Goal: Task Accomplishment & Management: Complete application form

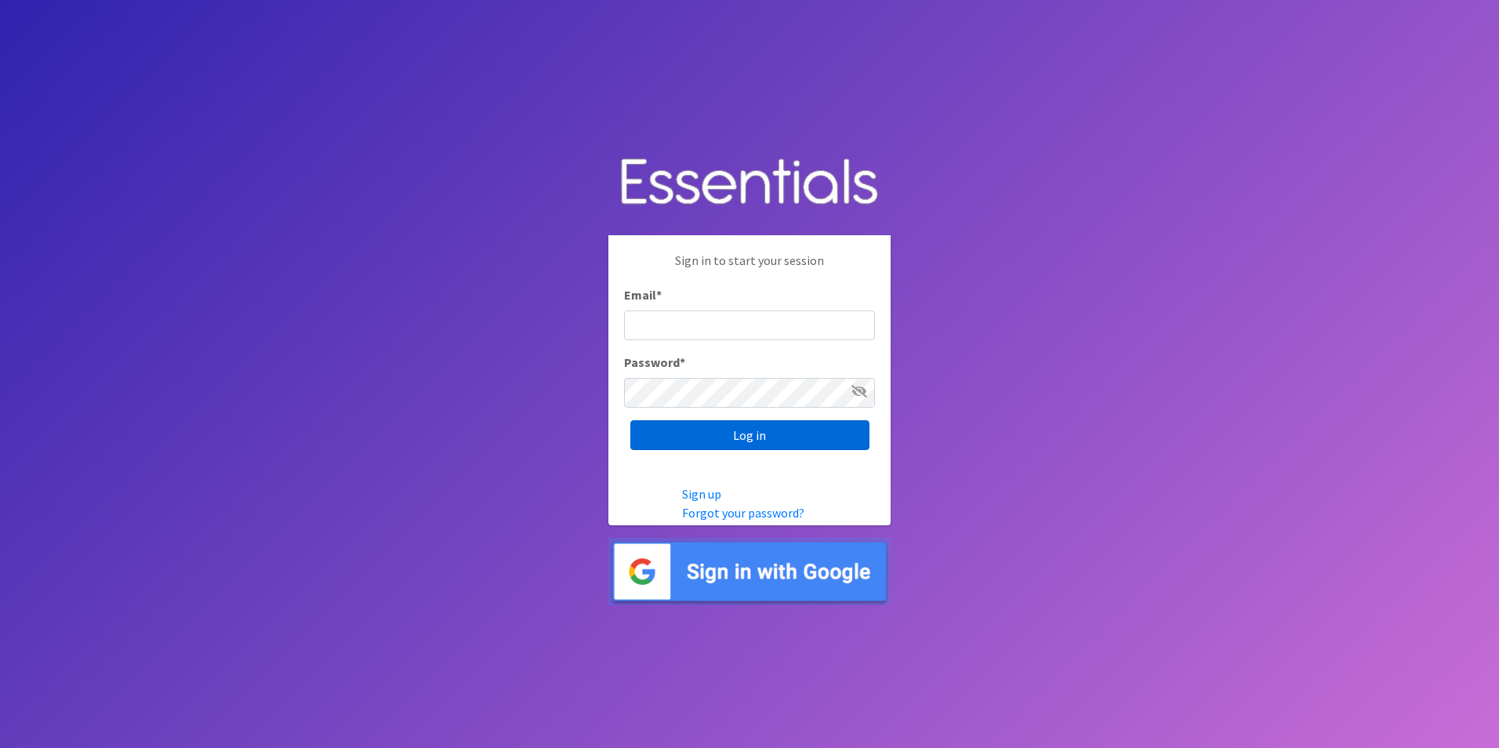
type input "[EMAIL_ADDRESS][DOMAIN_NAME]"
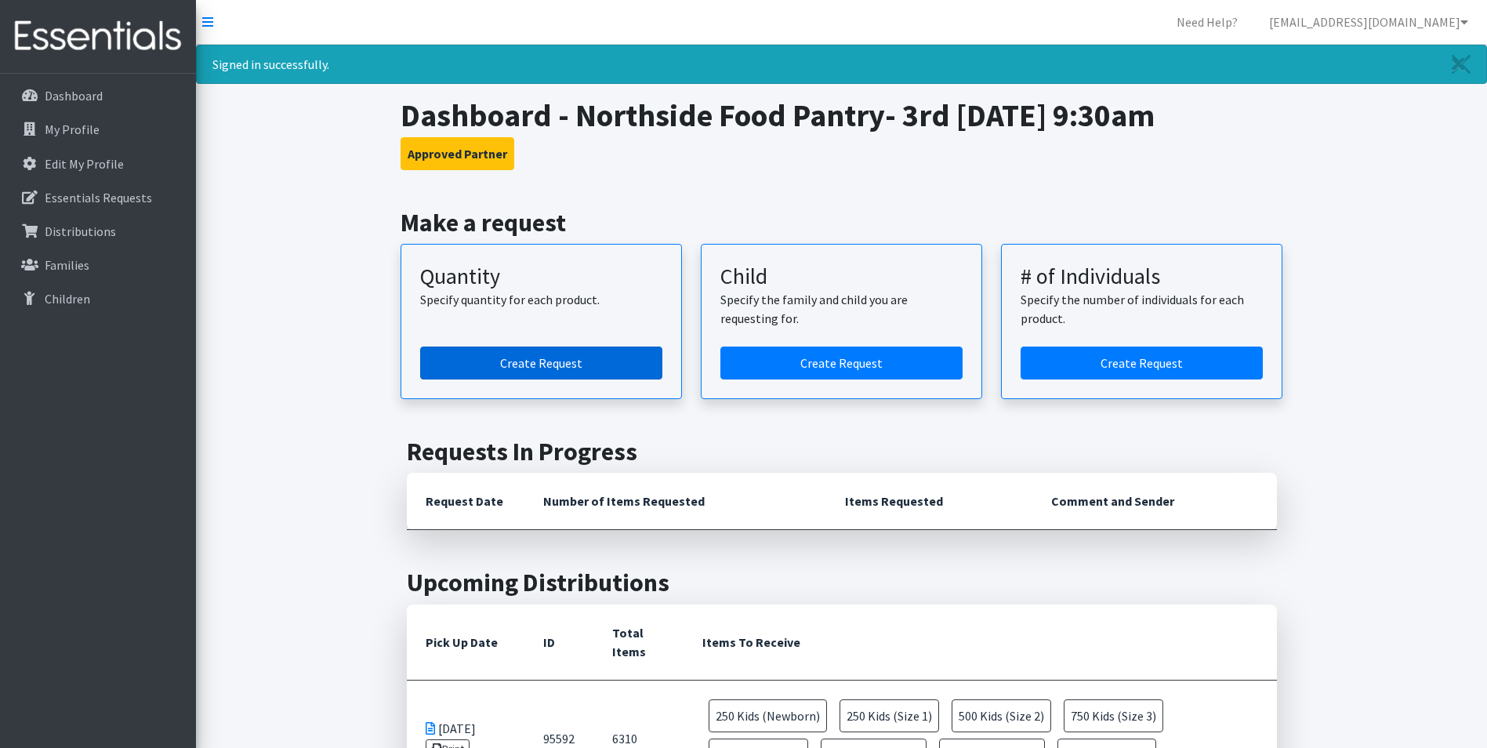
click at [473, 354] on link "Create Request" at bounding box center [541, 363] width 242 height 33
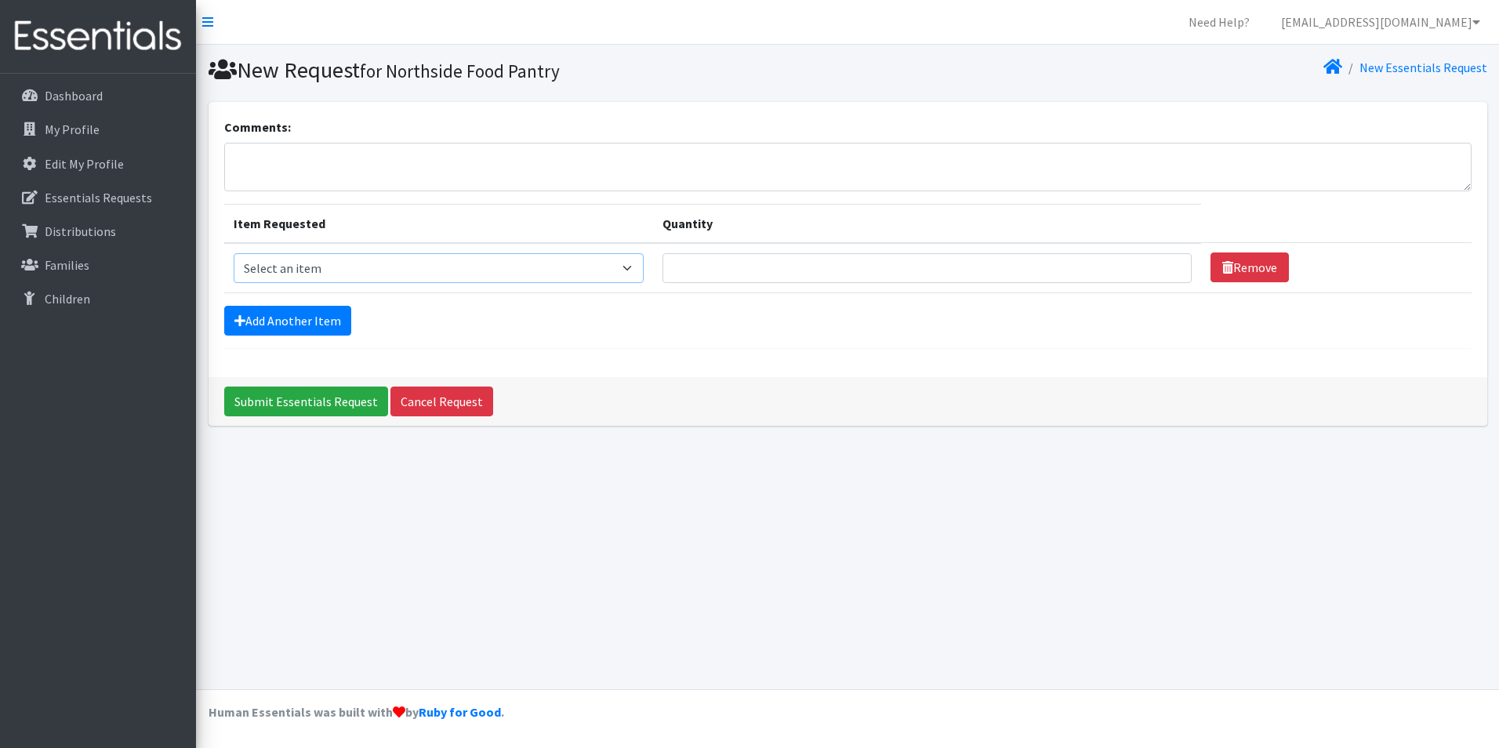
click at [635, 267] on select "Select an item Kids (Newborn) Kids (Size 1) Kids (Size 2) Kids (Size 3) Kids (S…" at bounding box center [439, 268] width 411 height 30
select select "3420"
click at [234, 253] on select "Select an item Kids (Newborn) Kids (Size 1) Kids (Size 2) Kids (Size 3) Kids (S…" at bounding box center [439, 268] width 411 height 30
click at [722, 263] on input "Quantity" at bounding box center [927, 268] width 528 height 30
type input "10"
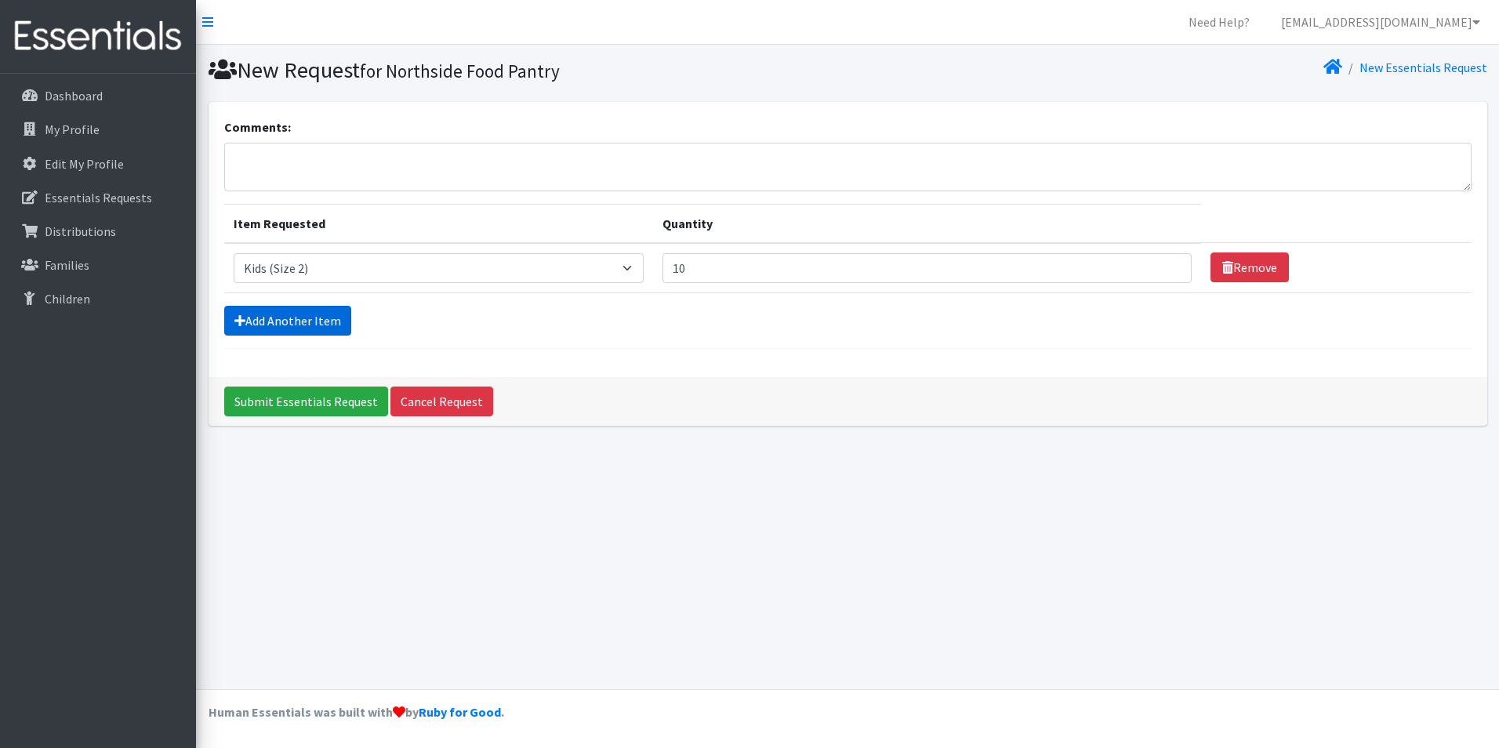
click at [314, 318] on link "Add Another Item" at bounding box center [287, 321] width 127 height 30
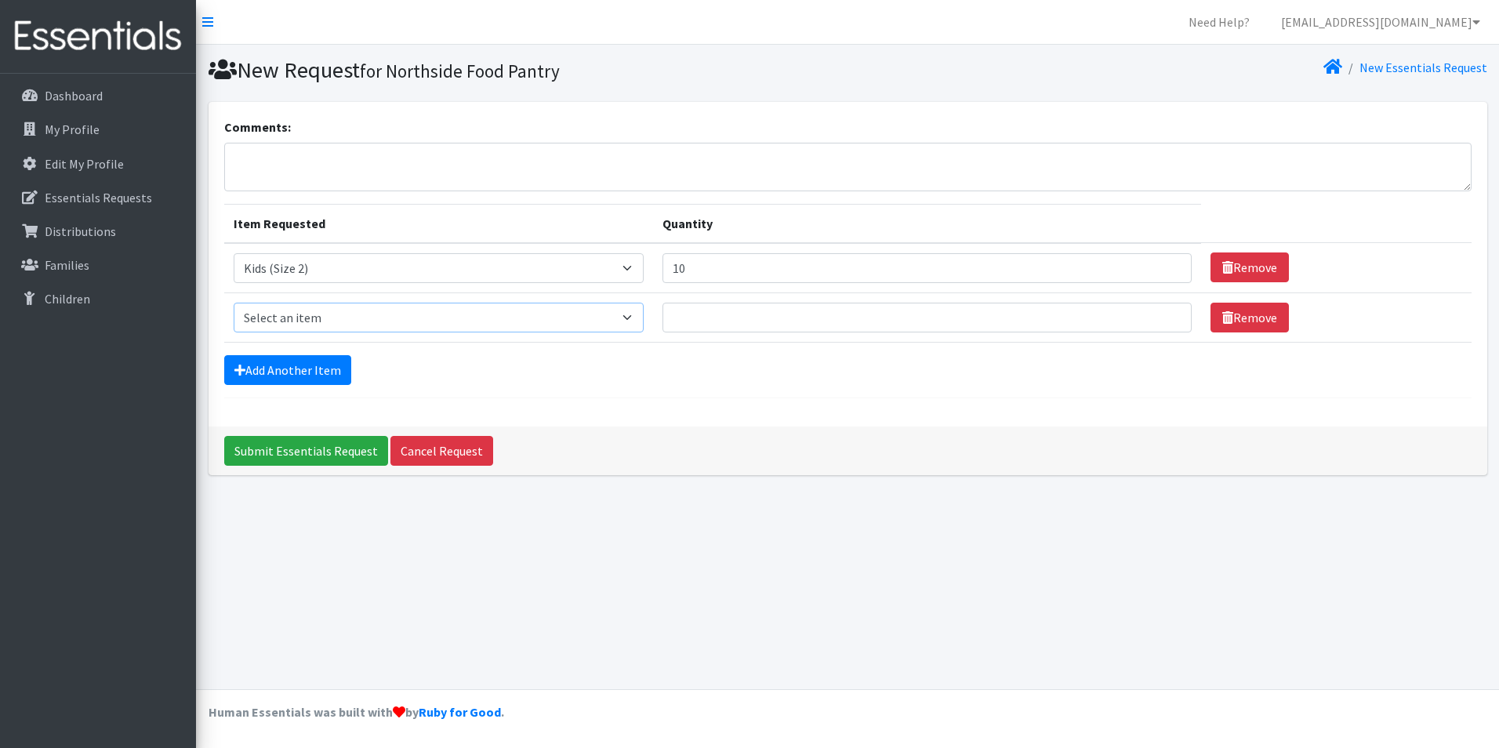
click at [346, 317] on select "Select an item Kids (Newborn) Kids (Size 1) Kids (Size 2) Kids (Size 3) Kids (S…" at bounding box center [439, 318] width 411 height 30
select select "3393"
click at [234, 303] on select "Select an item Kids (Newborn) Kids (Size 1) Kids (Size 2) Kids (Size 3) Kids (S…" at bounding box center [439, 318] width 411 height 30
click at [703, 322] on input "Quantity" at bounding box center [927, 318] width 528 height 30
type input "40"
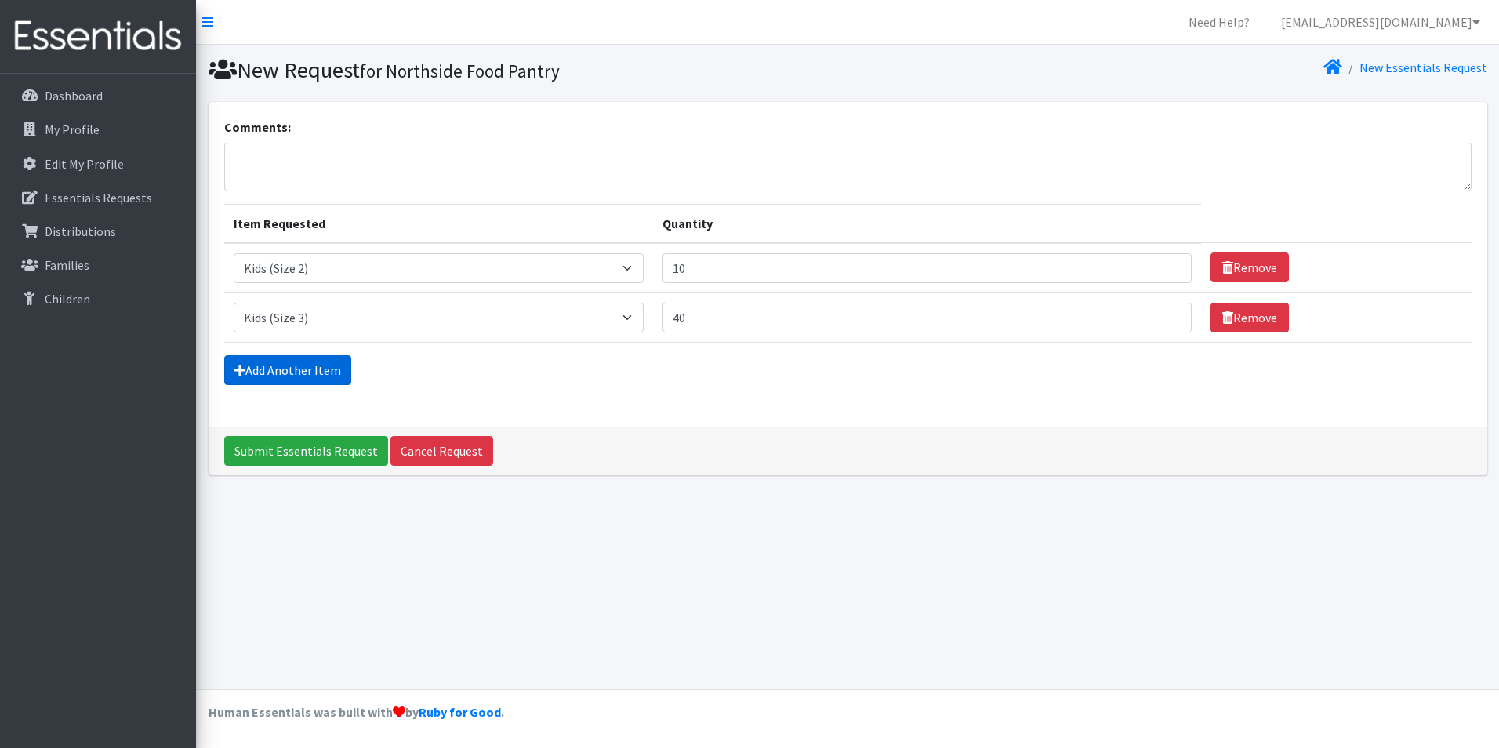
click at [284, 365] on link "Add Another Item" at bounding box center [287, 370] width 127 height 30
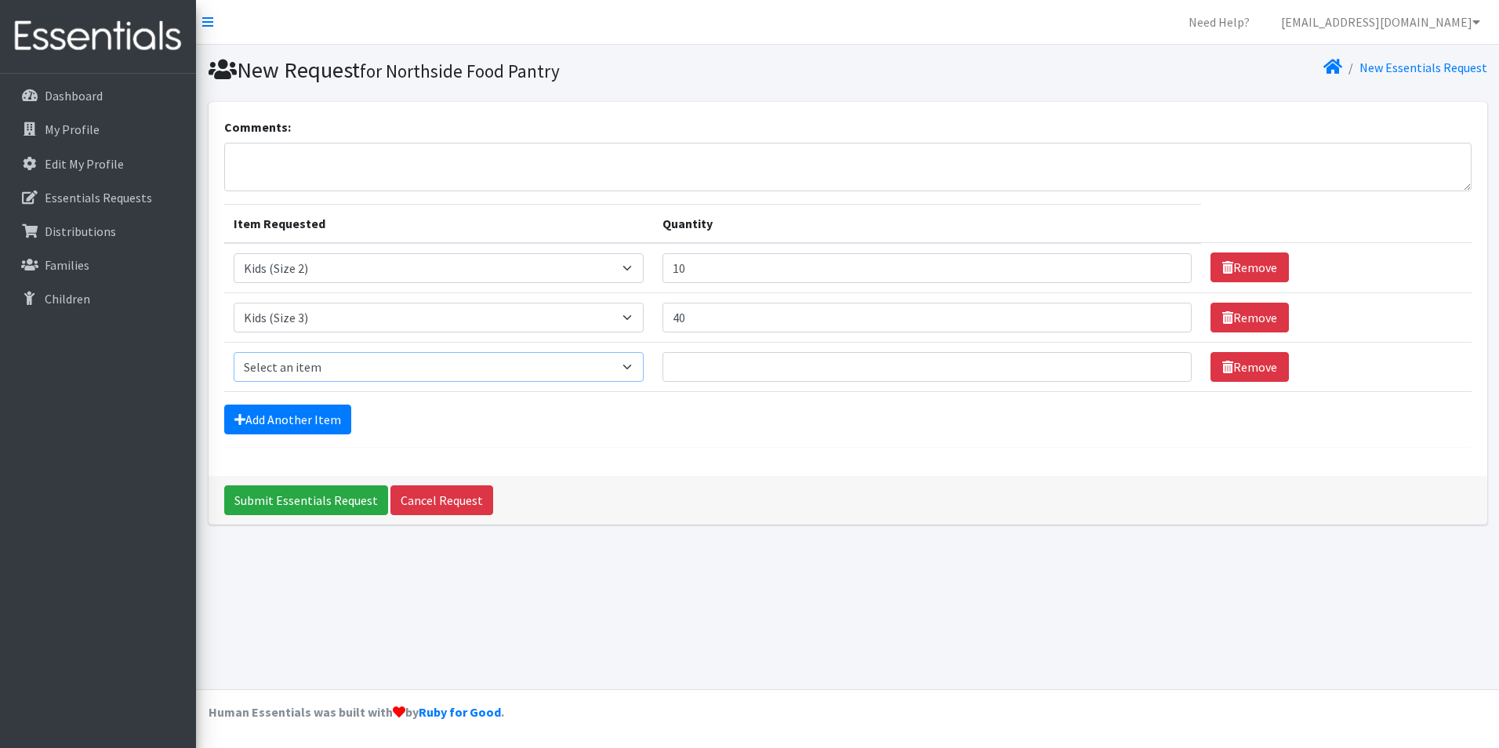
click at [284, 365] on select "Select an item Kids (Newborn) Kids (Size 1) Kids (Size 2) Kids (Size 3) Kids (S…" at bounding box center [439, 367] width 411 height 30
select select "3394"
click at [234, 352] on select "Select an item Kids (Newborn) Kids (Size 1) Kids (Size 2) Kids (Size 3) Kids (S…" at bounding box center [439, 367] width 411 height 30
click at [712, 361] on input "Quantity" at bounding box center [927, 367] width 528 height 30
type input "40"
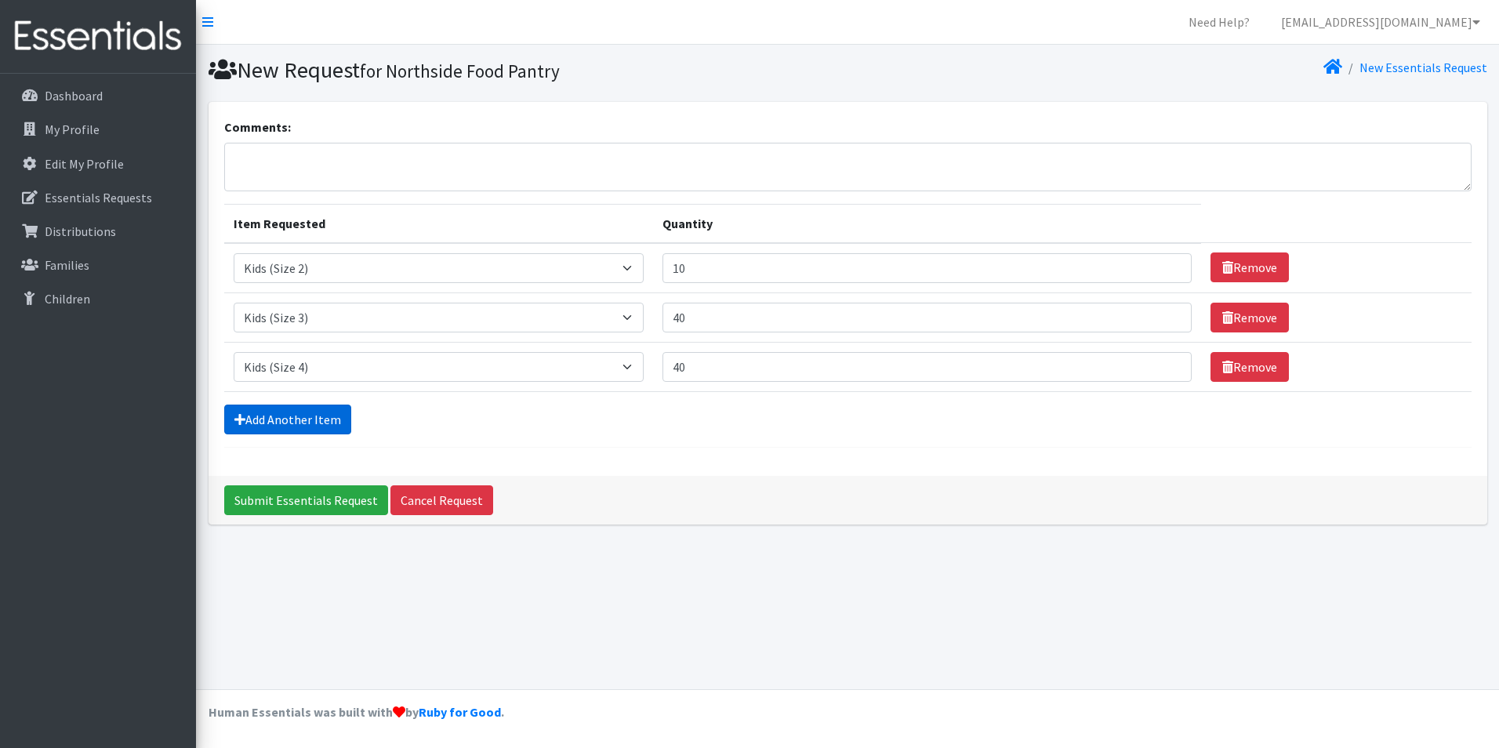
click at [324, 418] on link "Add Another Item" at bounding box center [287, 420] width 127 height 30
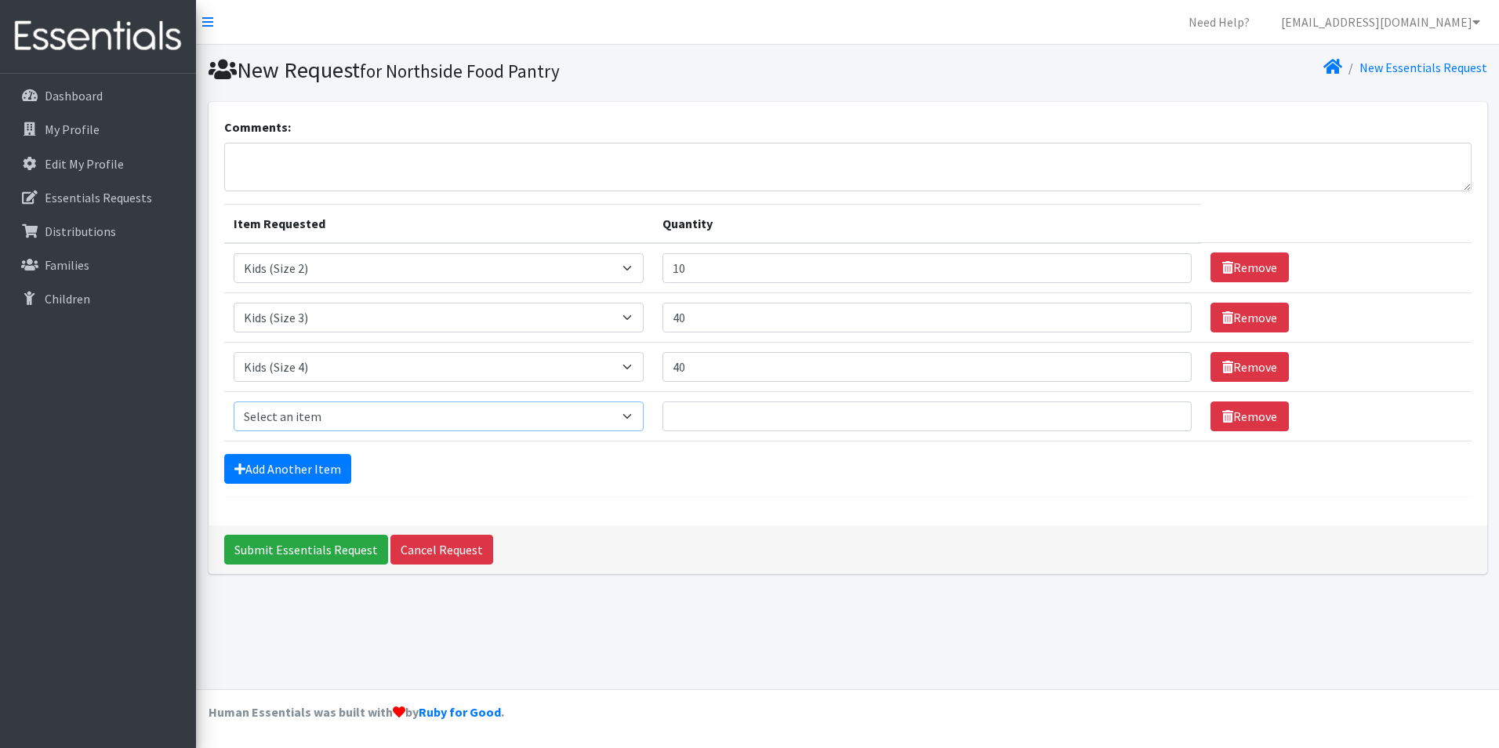
click at [321, 422] on select "Select an item Kids (Newborn) Kids (Size 1) Kids (Size 2) Kids (Size 3) Kids (S…" at bounding box center [439, 416] width 411 height 30
select select "3407"
click at [234, 401] on select "Select an item Kids (Newborn) Kids (Size 1) Kids (Size 2) Kids (Size 3) Kids (S…" at bounding box center [439, 416] width 411 height 30
click at [741, 416] on input "Quantity" at bounding box center [927, 416] width 528 height 30
type input "70"
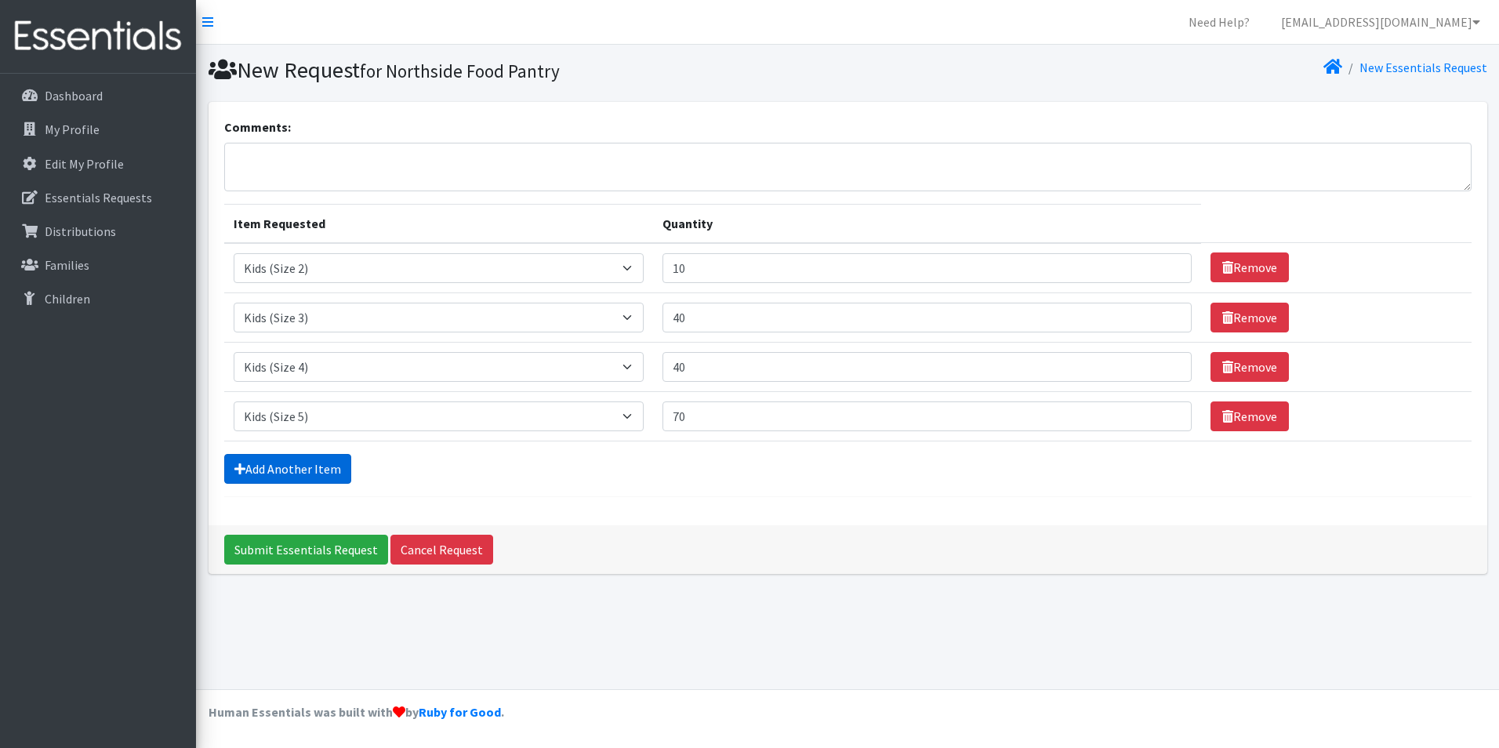
click at [260, 469] on link "Add Another Item" at bounding box center [287, 469] width 127 height 30
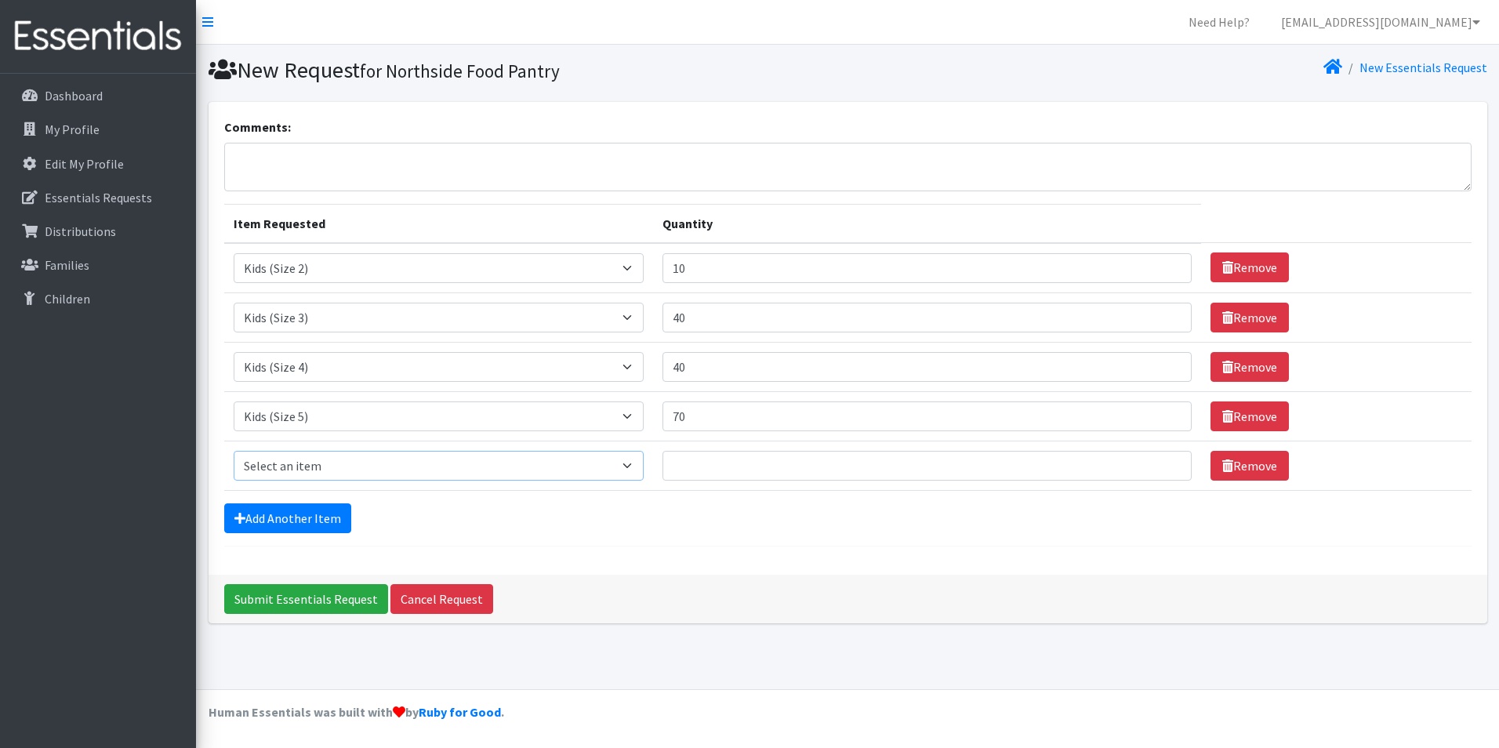
click at [622, 463] on select "Select an item Kids (Newborn) Kids (Size 1) Kids (Size 2) Kids (Size 3) Kids (S…" at bounding box center [439, 466] width 411 height 30
select select "3419"
click at [234, 451] on select "Select an item Kids (Newborn) Kids (Size 1) Kids (Size 2) Kids (Size 3) Kids (S…" at bounding box center [439, 466] width 411 height 30
click at [764, 460] on input "Quantity" at bounding box center [927, 466] width 528 height 30
type input "70"
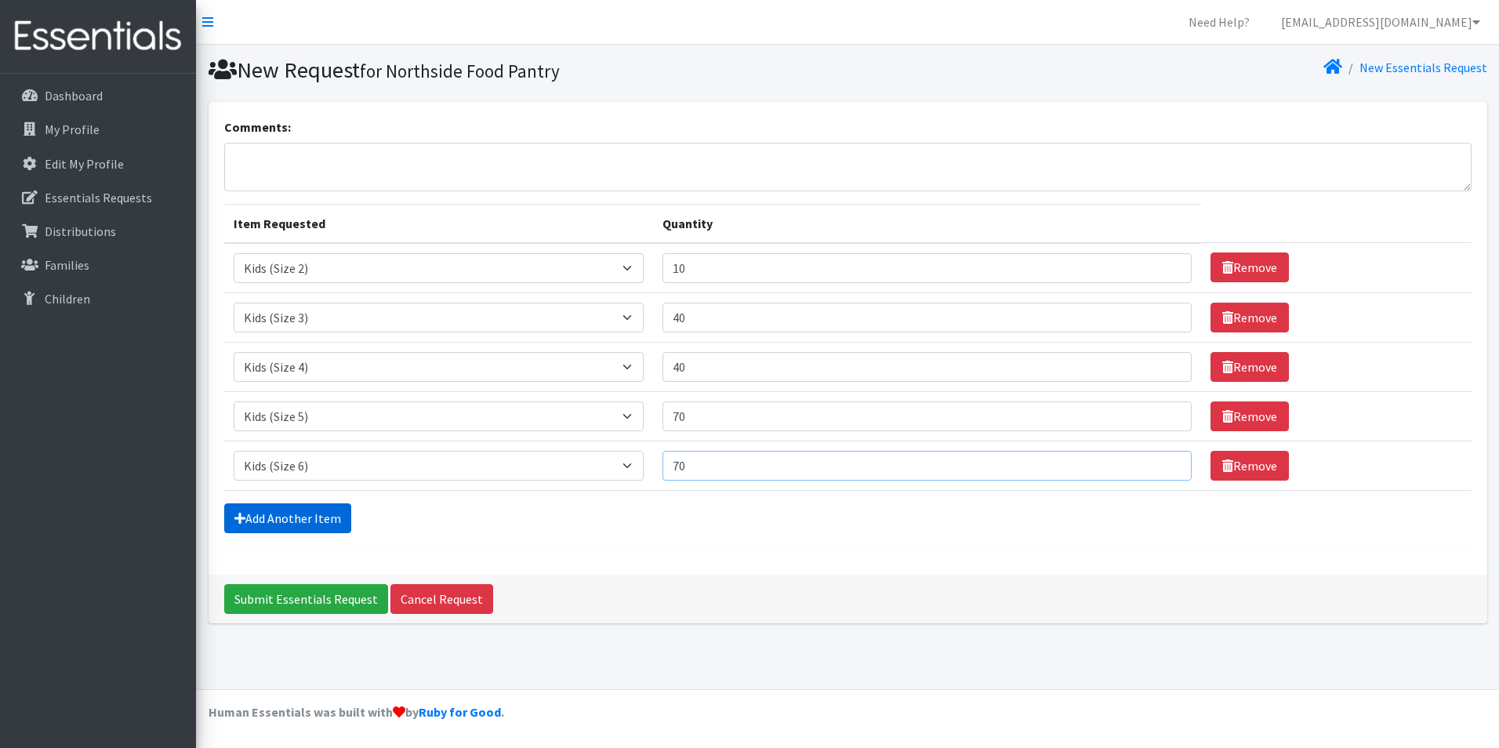
type input "70"
click at [332, 517] on link "Add Another Item" at bounding box center [287, 518] width 127 height 30
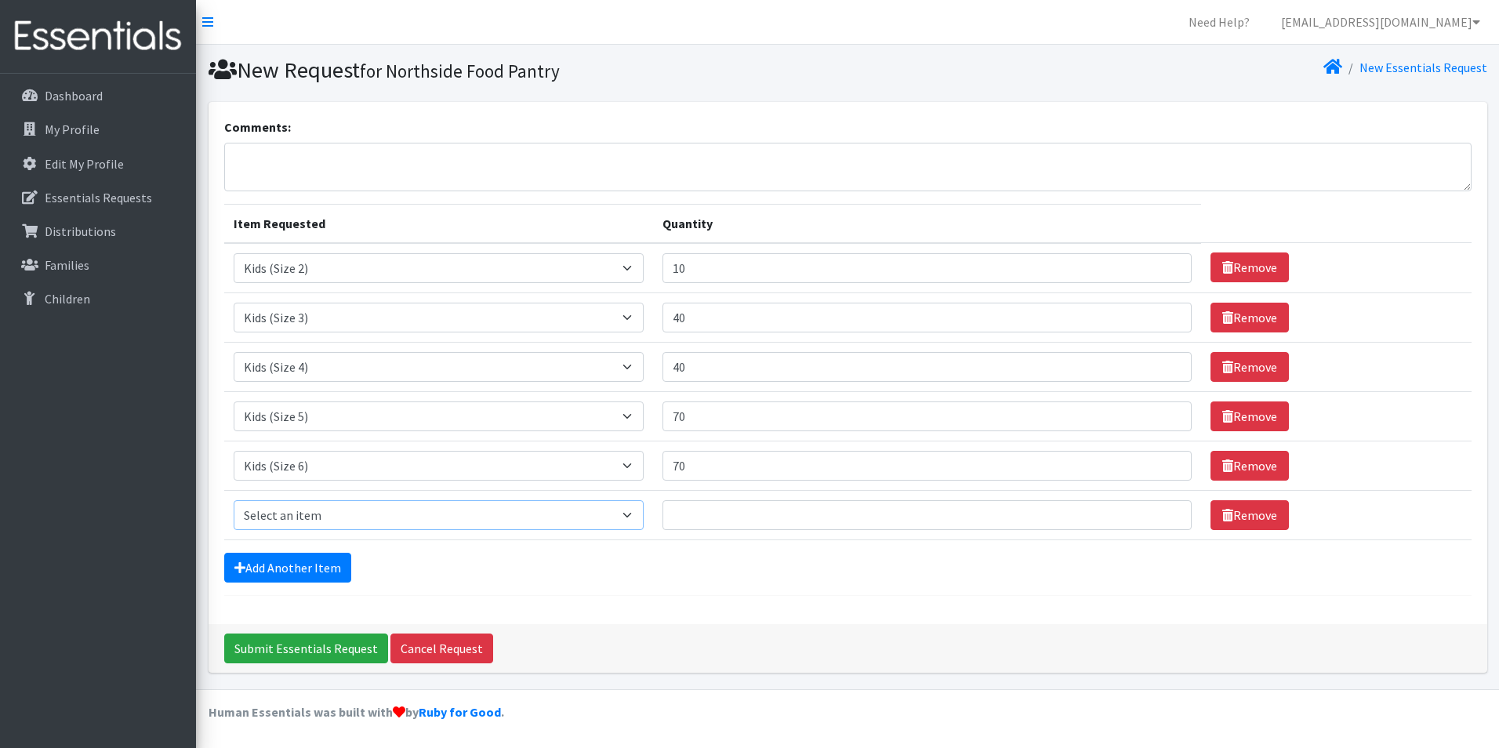
click at [334, 526] on select "Select an item Kids (Newborn) Kids (Size 1) Kids (Size 2) Kids (Size 3) Kids (S…" at bounding box center [439, 515] width 411 height 30
select select "3418"
click at [234, 500] on select "Select an item Kids (Newborn) Kids (Size 1) Kids (Size 2) Kids (Size 3) Kids (S…" at bounding box center [439, 515] width 411 height 30
click at [677, 508] on input "Quantity" at bounding box center [927, 515] width 528 height 30
type input "60"
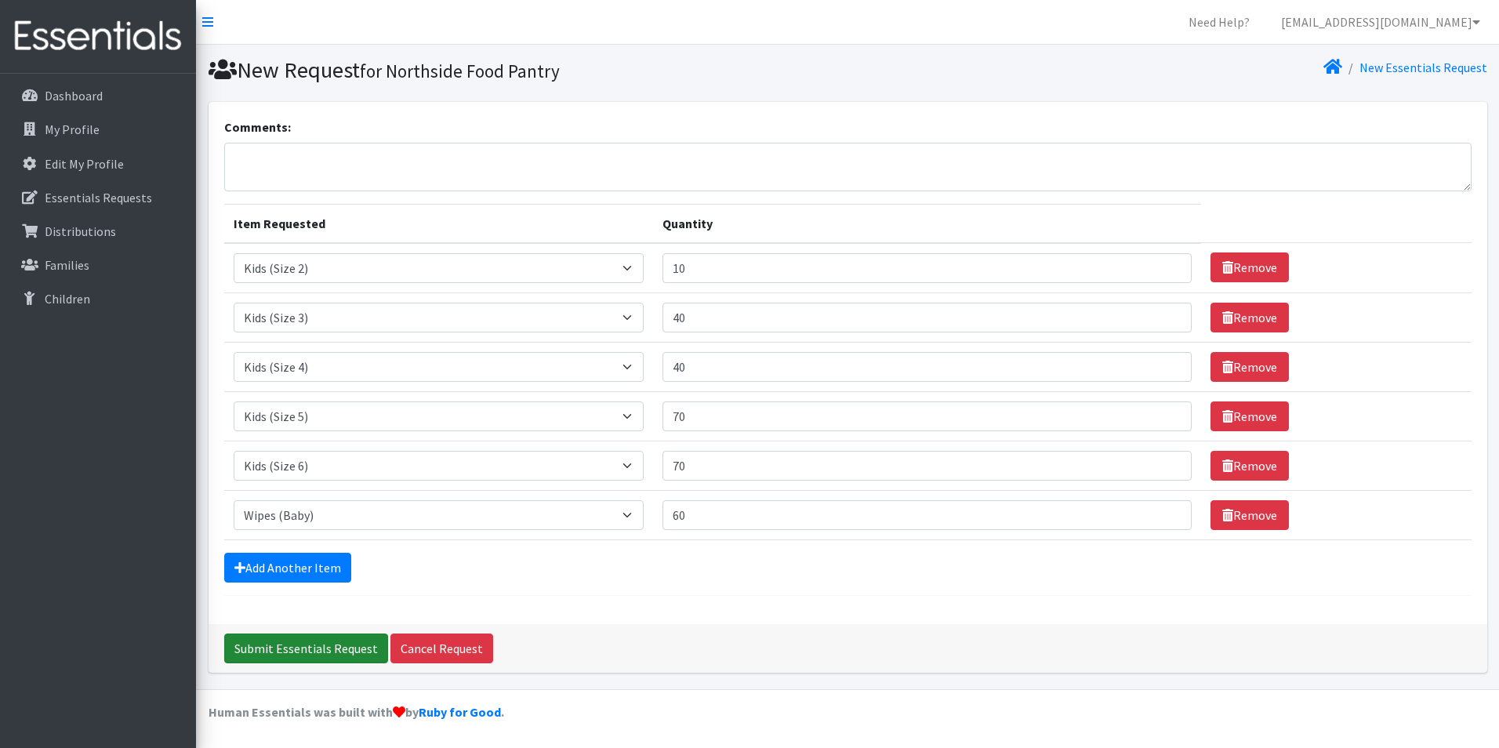
click at [340, 646] on input "Submit Essentials Request" at bounding box center [306, 649] width 164 height 30
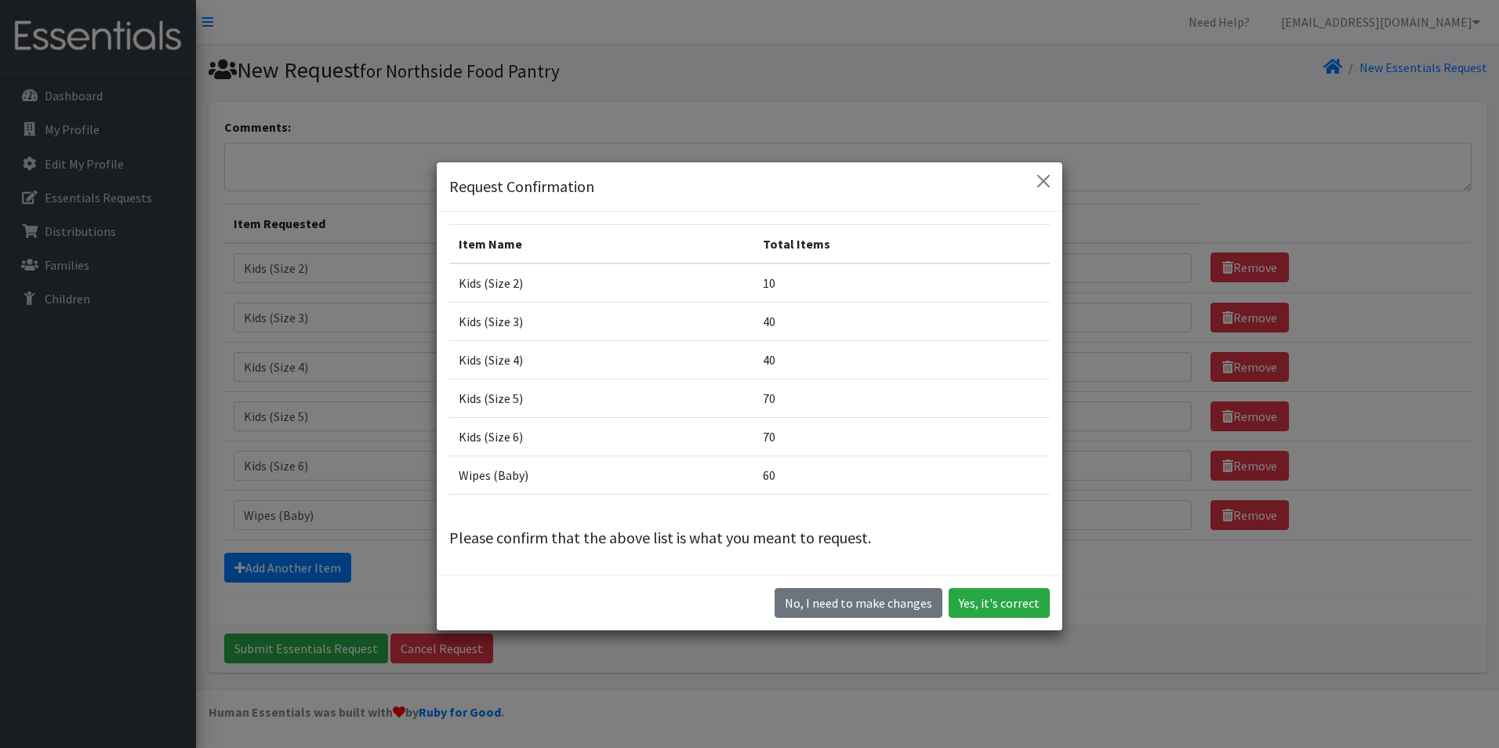
click at [573, 658] on div "Request Confirmation Item Name Total Items Kids (Size 2) 10 Kids (Size 3) 40 Ki…" at bounding box center [749, 374] width 1499 height 748
click at [1031, 193] on button "Close" at bounding box center [1043, 181] width 25 height 25
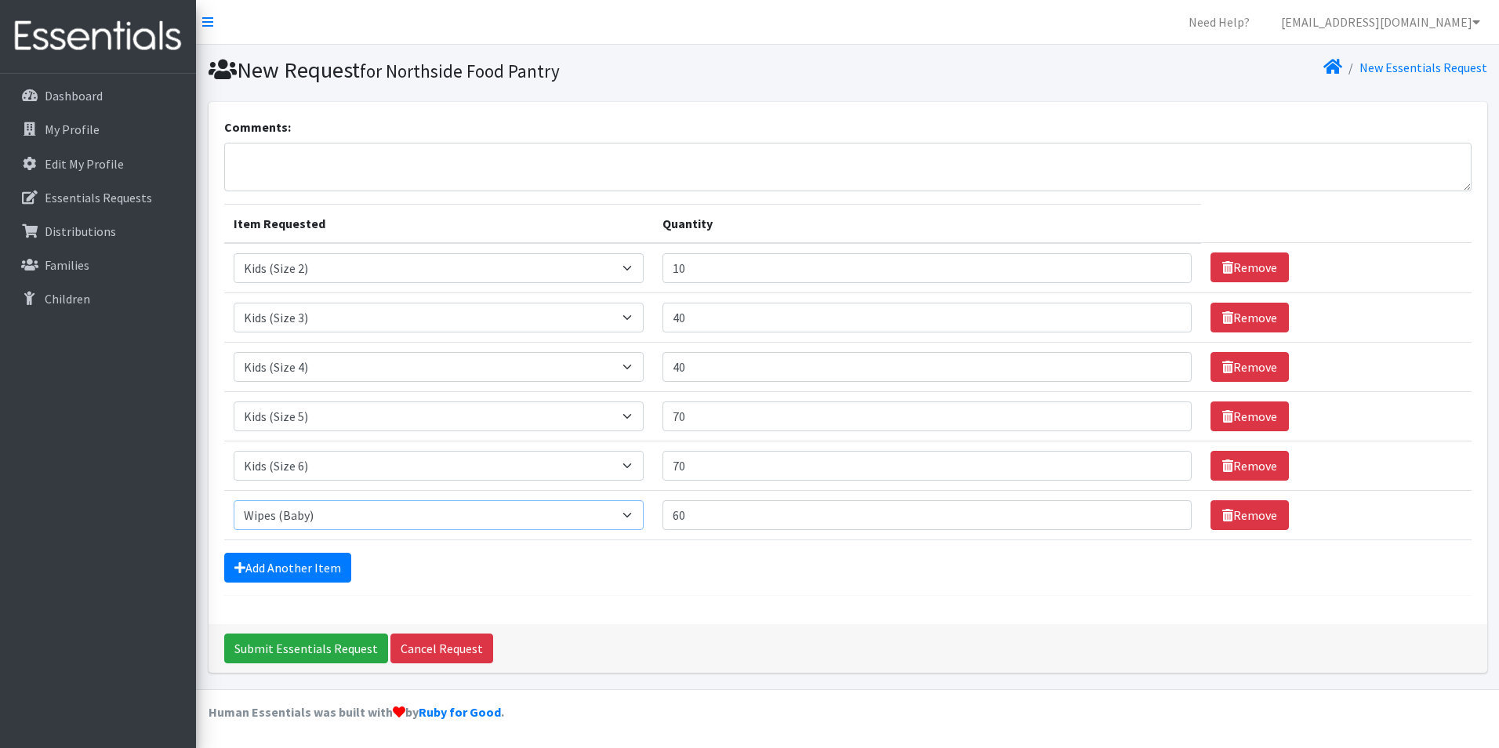
click at [357, 514] on select "Select an item Kids (Newborn) Kids (Size 1) Kids (Size 2) Kids (Size 3) Kids (S…" at bounding box center [439, 515] width 411 height 30
click at [398, 584] on form "Comments: Item Requested Quantity Item Requested Select an item Kids (Newborn) …" at bounding box center [848, 357] width 1248 height 478
click at [297, 566] on link "Add Another Item" at bounding box center [287, 568] width 127 height 30
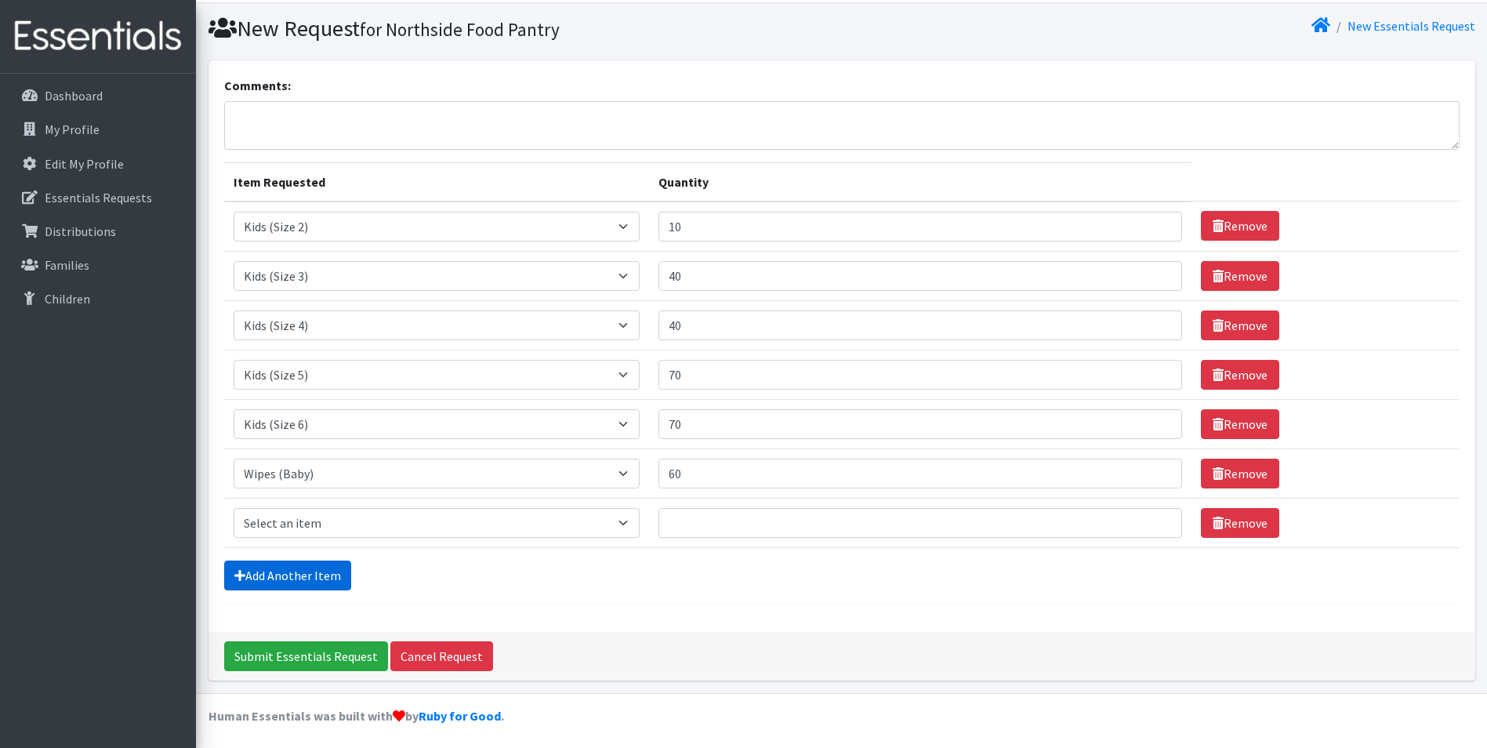
scroll to position [45, 0]
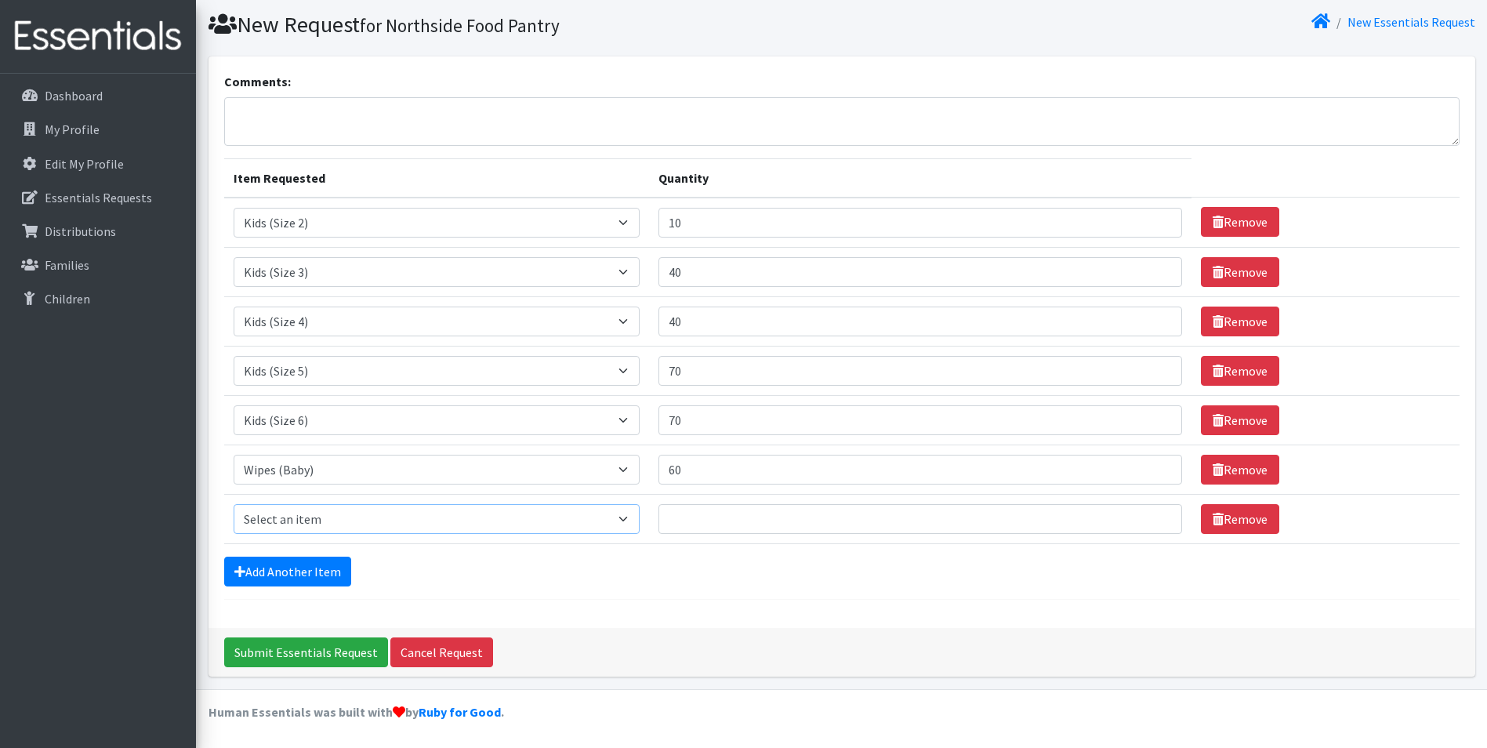
click at [621, 516] on select "Select an item Kids (Newborn) Kids (Size 1) Kids (Size 2) Kids (Size 3) Kids (S…" at bounding box center [437, 519] width 407 height 30
click at [334, 641] on input "Submit Essentials Request" at bounding box center [306, 652] width 164 height 30
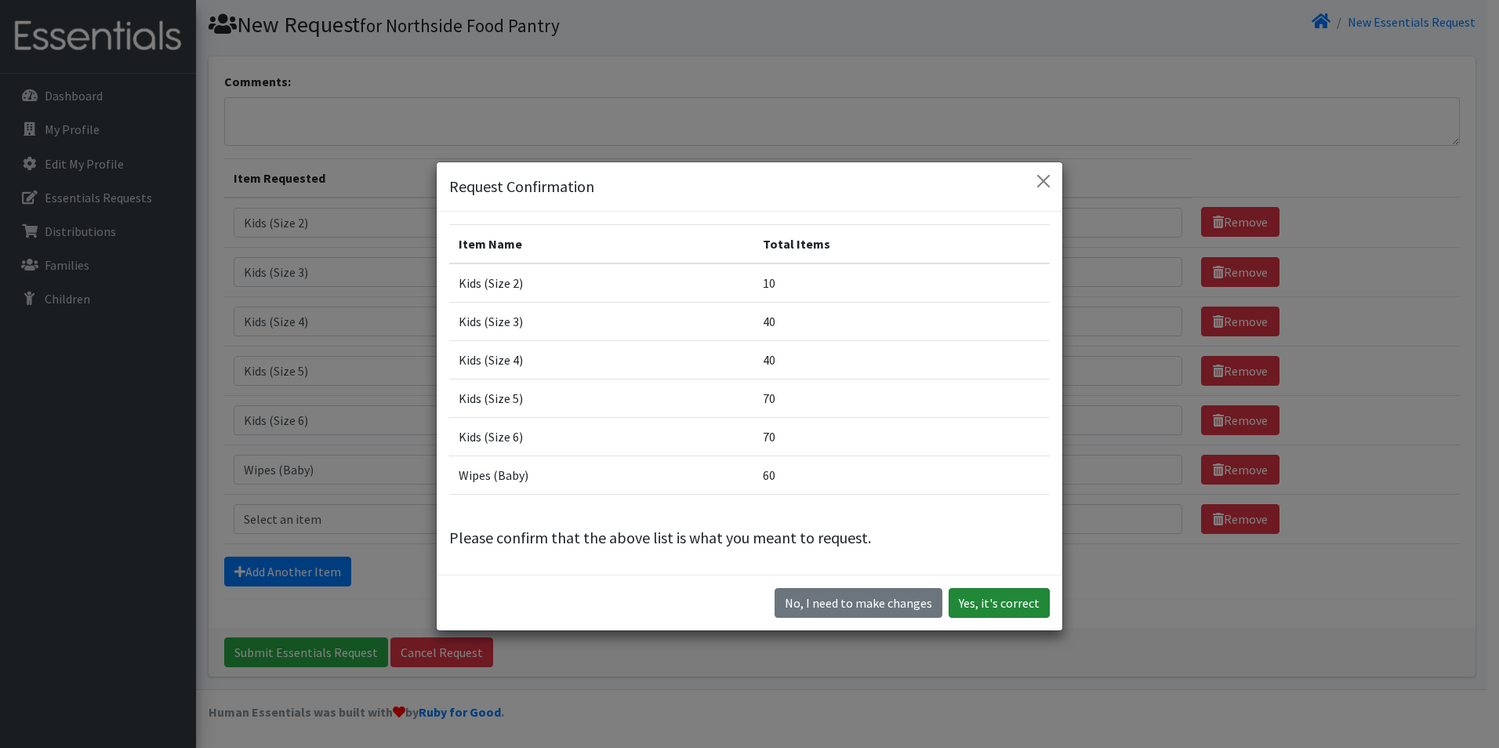
click at [982, 590] on button "Yes, it's correct" at bounding box center [999, 603] width 101 height 30
